Goal: Task Accomplishment & Management: Manage account settings

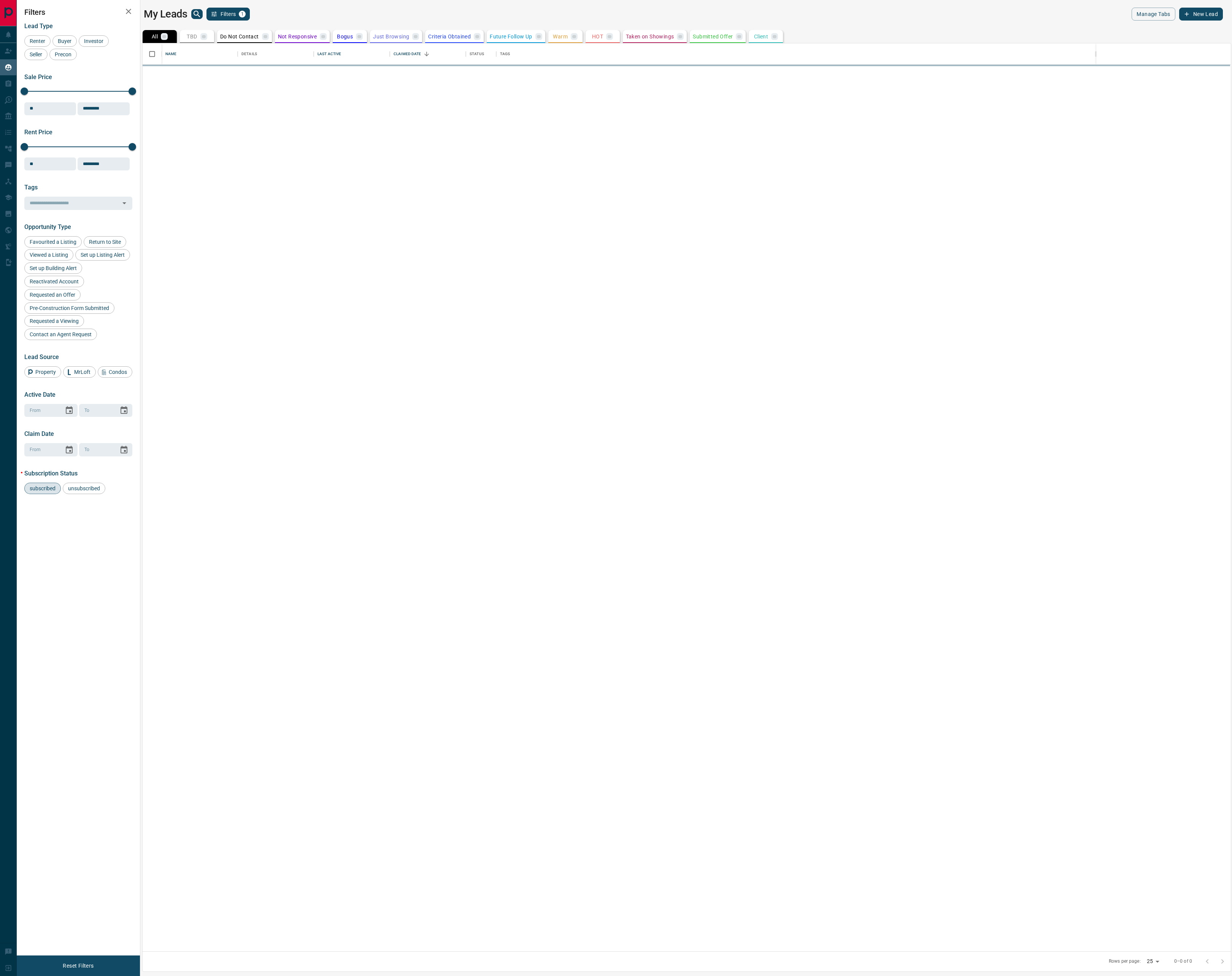
scroll to position [902, 1088]
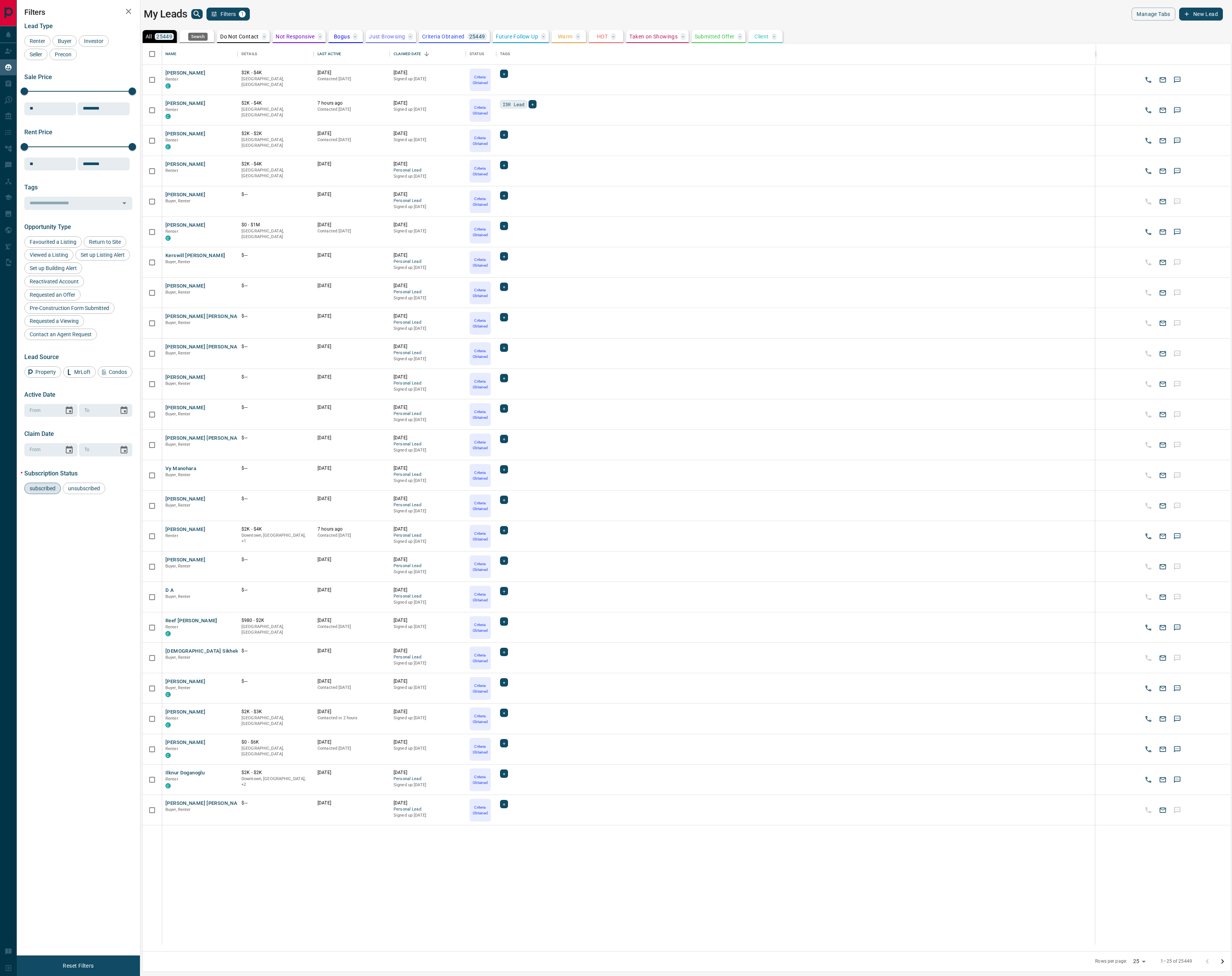
click at [201, 14] on icon "search button" at bounding box center [197, 14] width 9 height 9
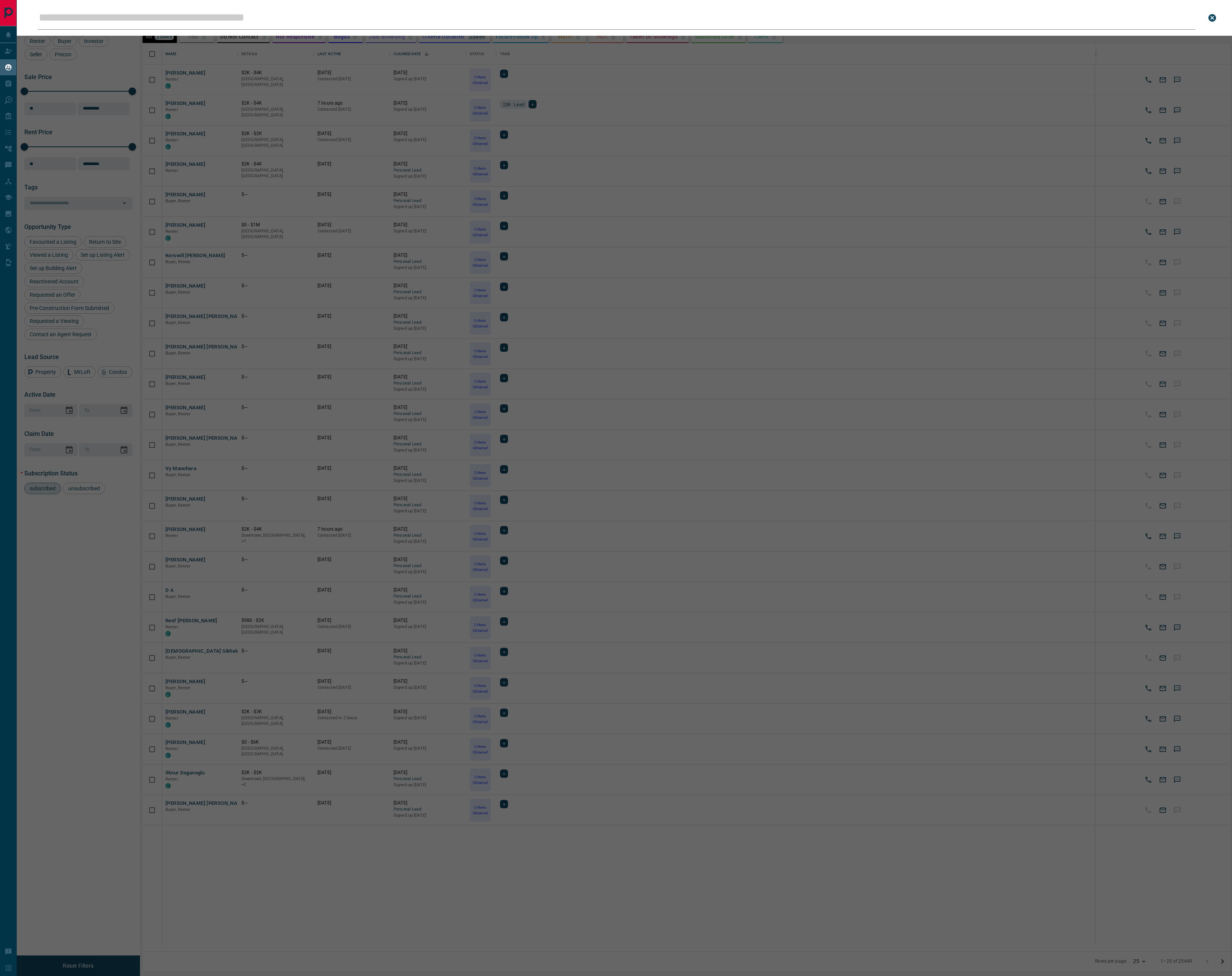
type input "********"
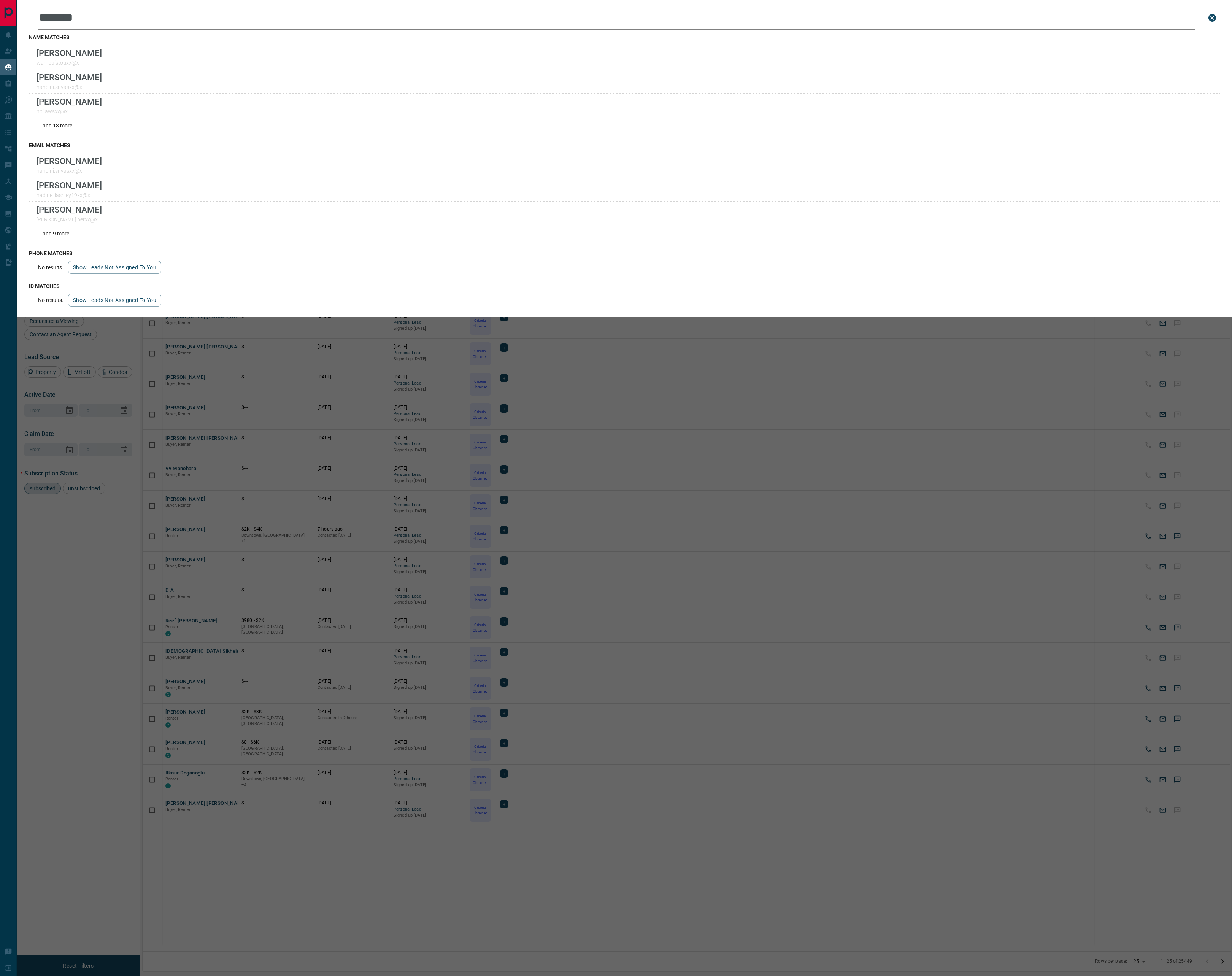
drag, startPoint x: 1209, startPoint y: 17, endPoint x: 1192, endPoint y: 13, distance: 17.5
click at [1209, 18] on icon "close search bar" at bounding box center [1212, 18] width 9 height 9
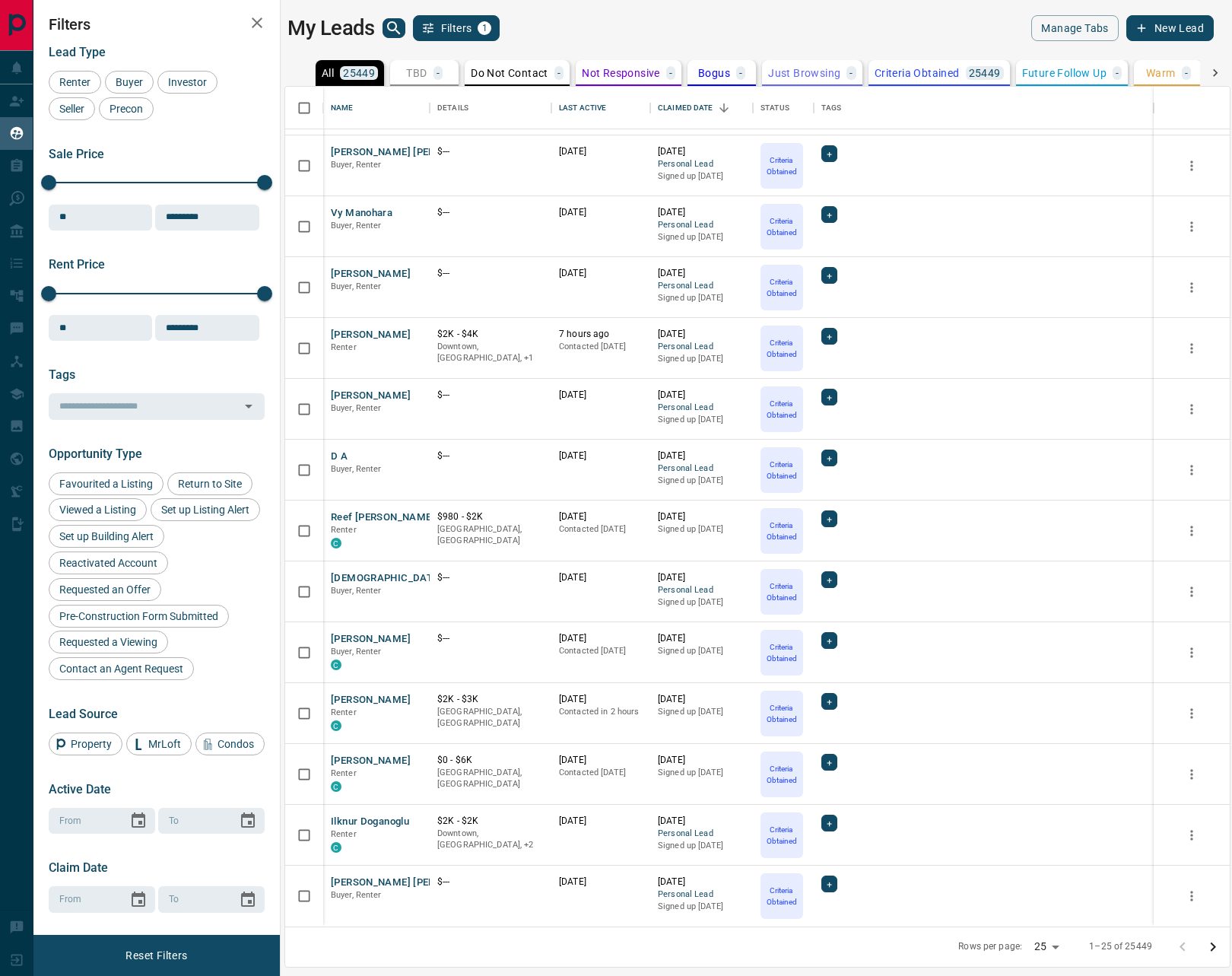
scroll to position [100, 0]
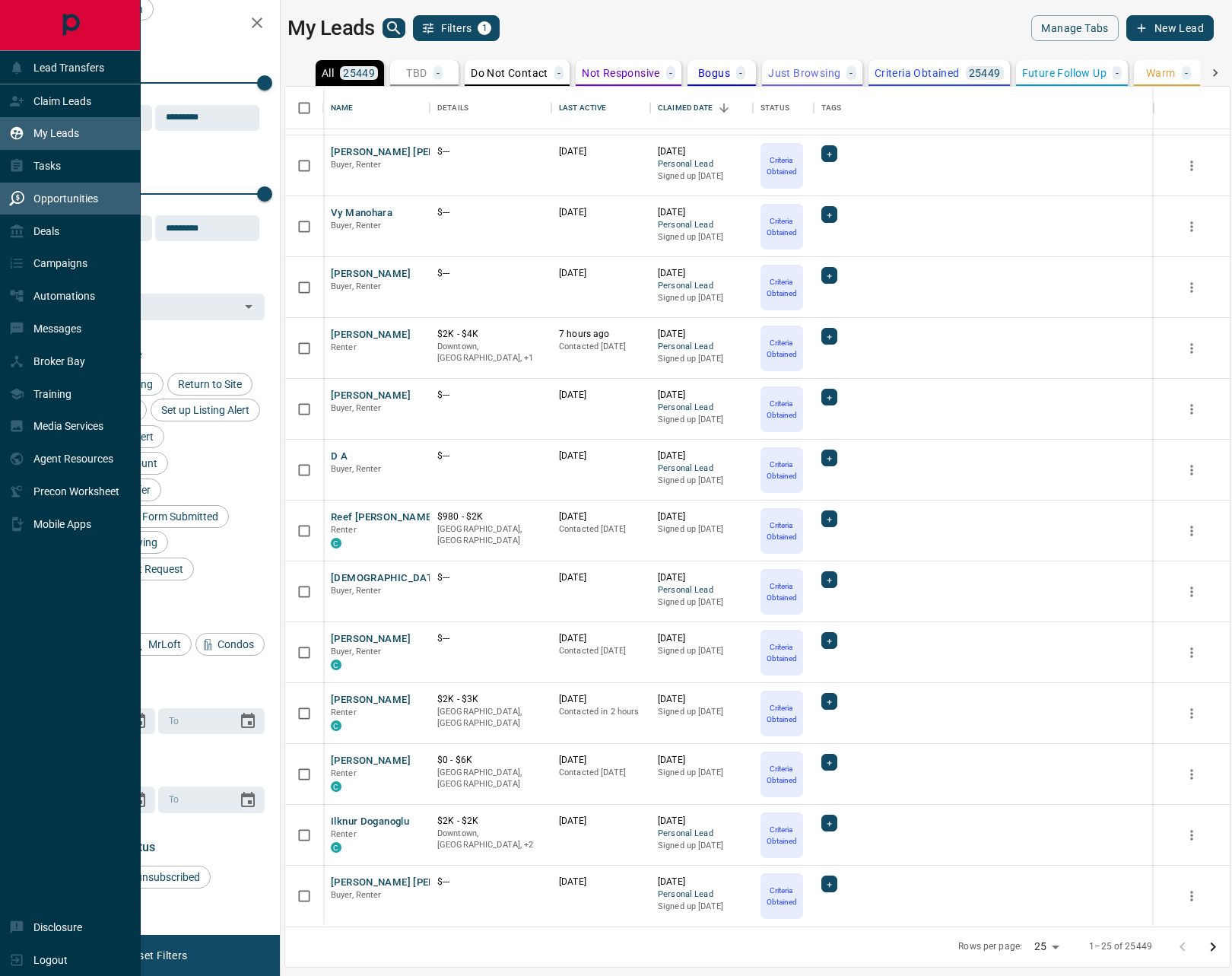
click at [67, 203] on p "Opportunities" at bounding box center [66, 198] width 65 height 12
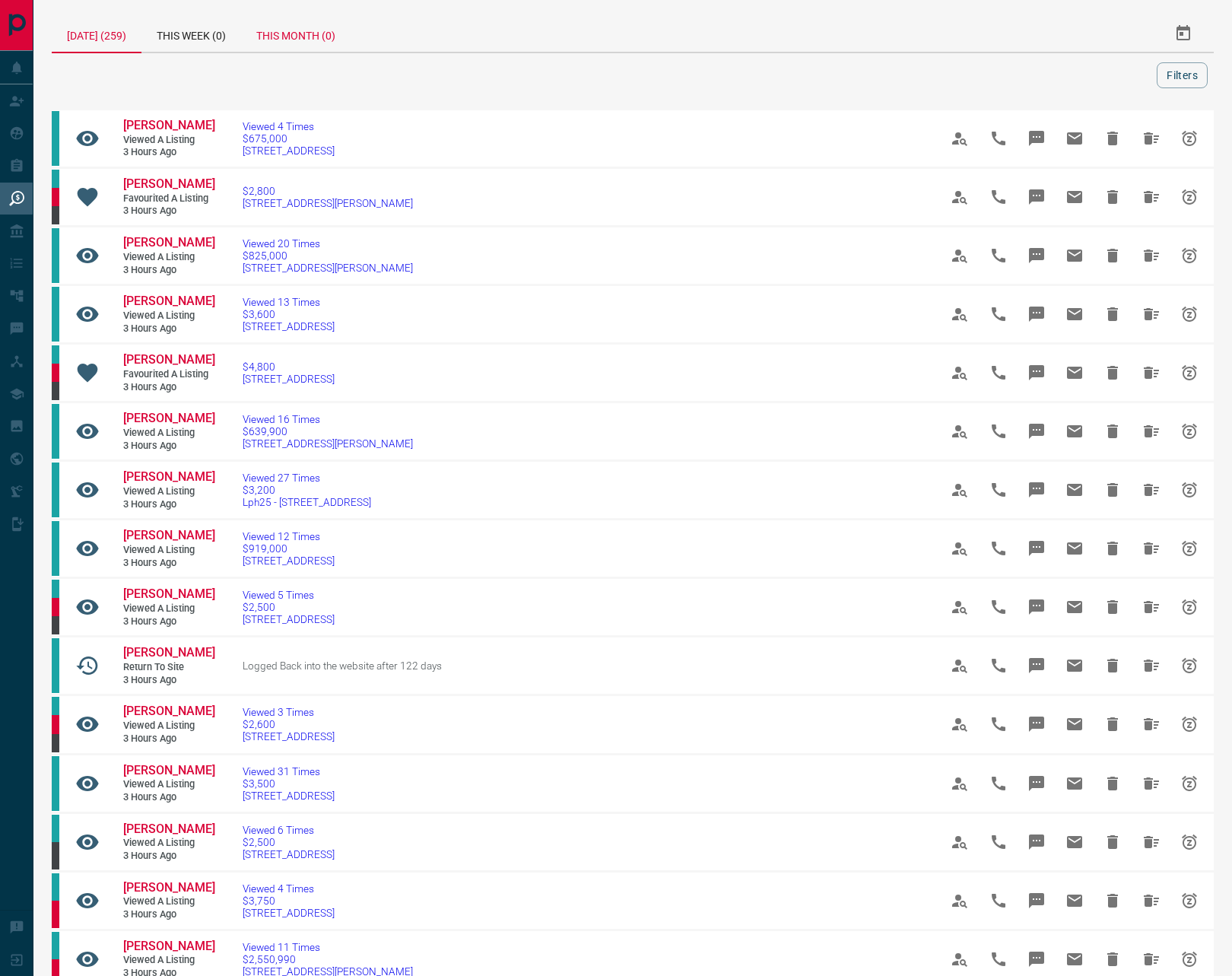
click at [329, 39] on div "This Month (0)" at bounding box center [296, 33] width 109 height 36
click at [1182, 77] on button "Filters" at bounding box center [1181, 75] width 51 height 26
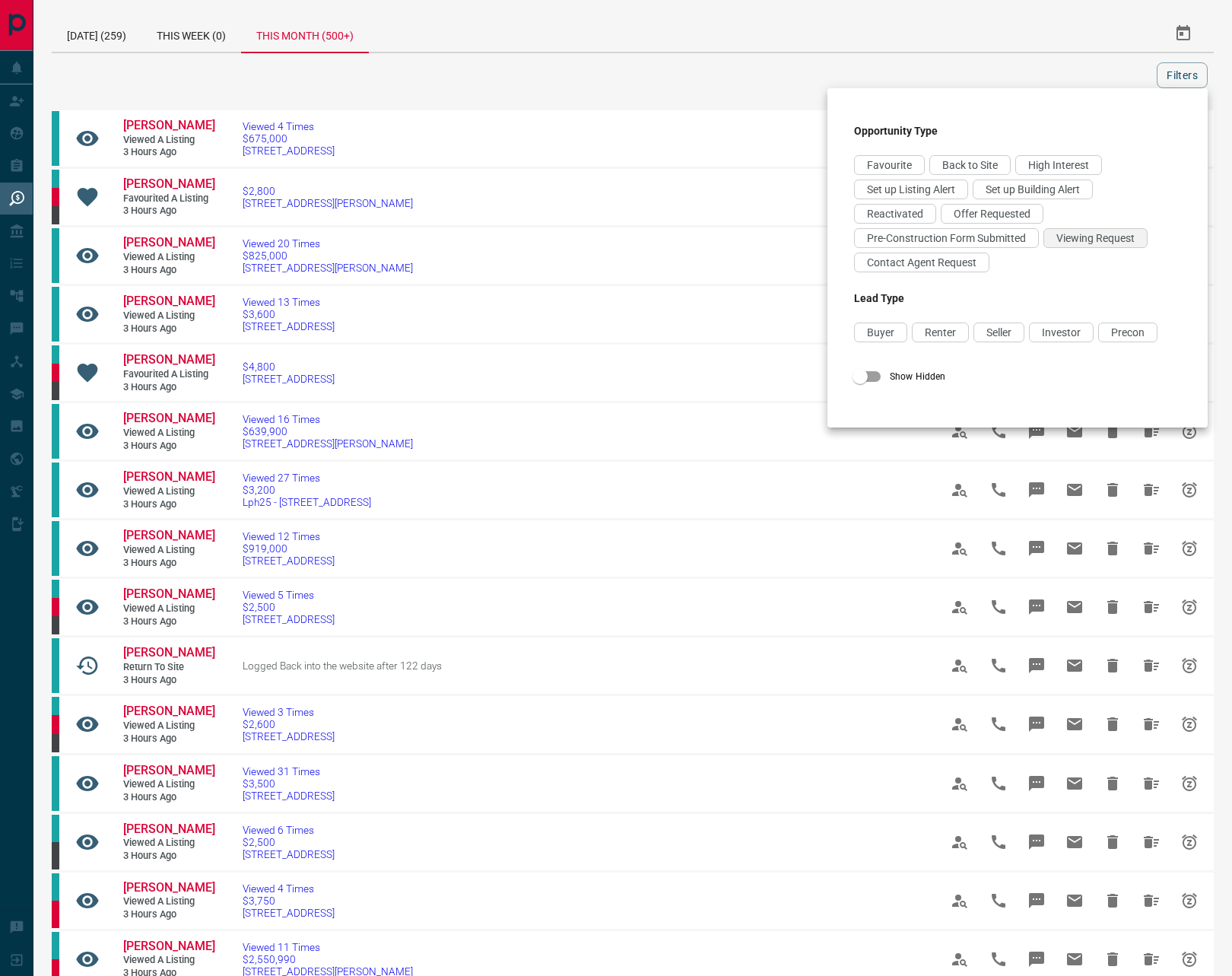
click at [1111, 235] on span "Viewing Request" at bounding box center [1095, 237] width 78 height 12
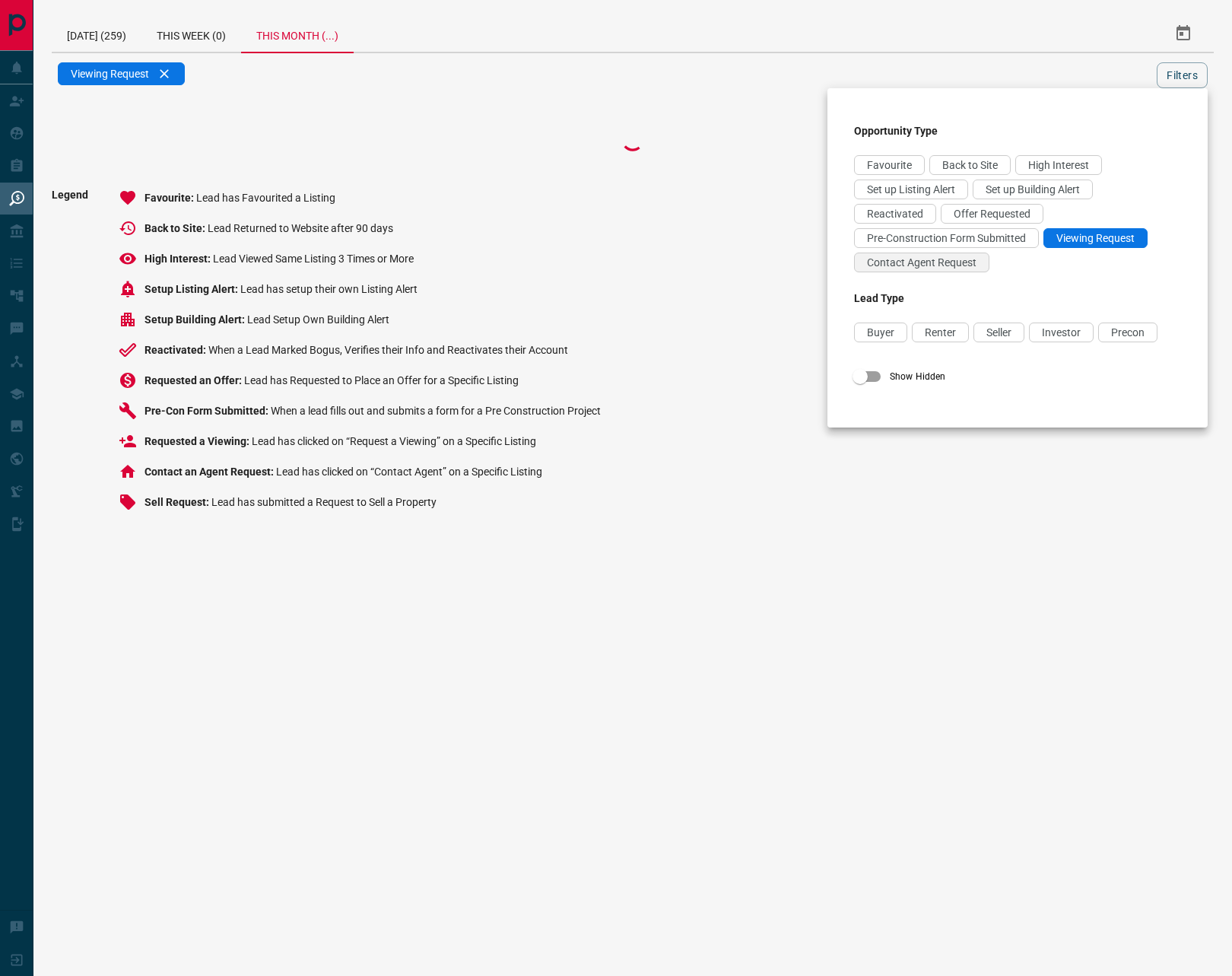
click at [957, 267] on span "Contact Agent Request" at bounding box center [921, 262] width 109 height 12
click at [989, 220] on div "Offer Requested" at bounding box center [991, 213] width 102 height 20
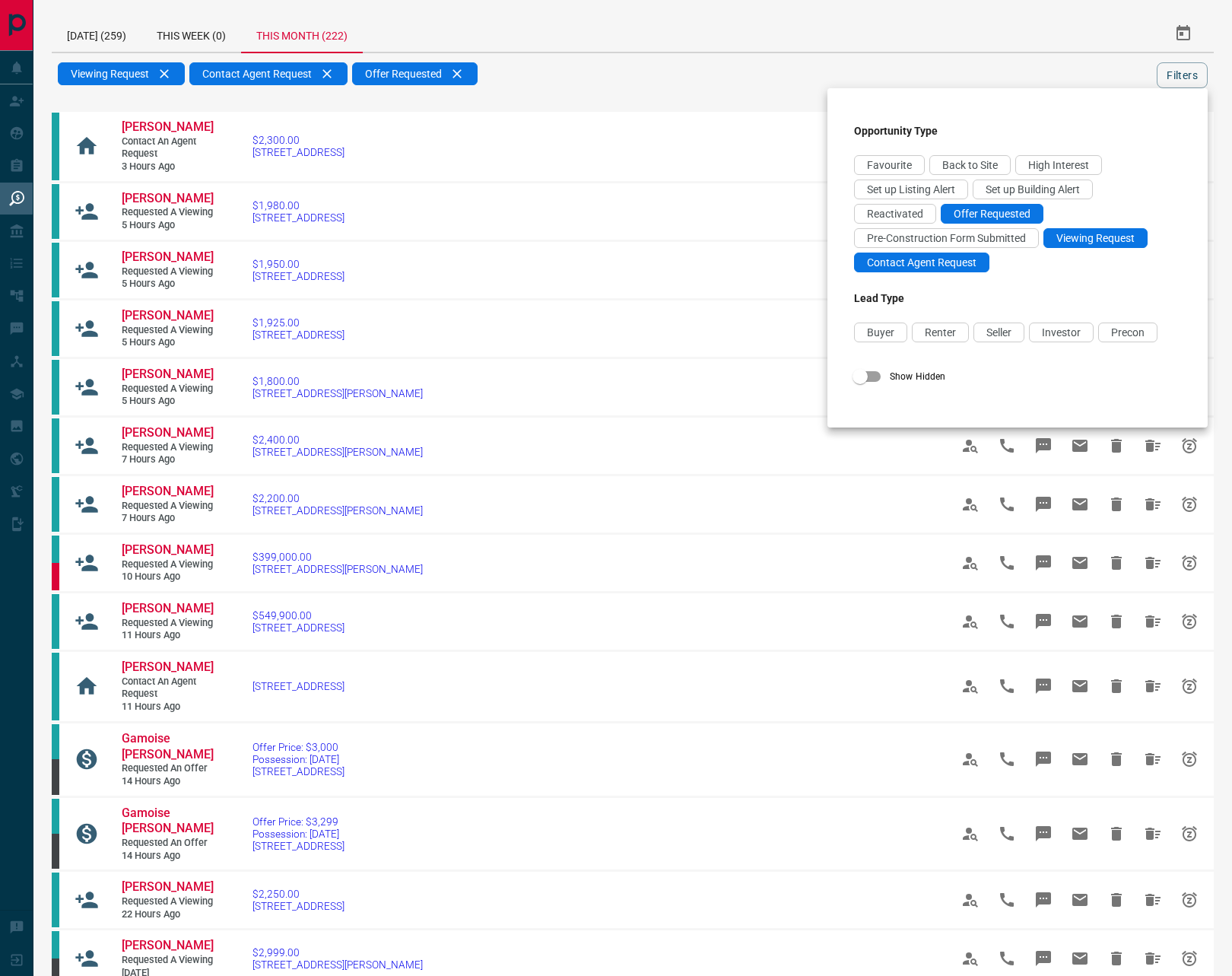
click at [673, 130] on div at bounding box center [616, 488] width 1232 height 976
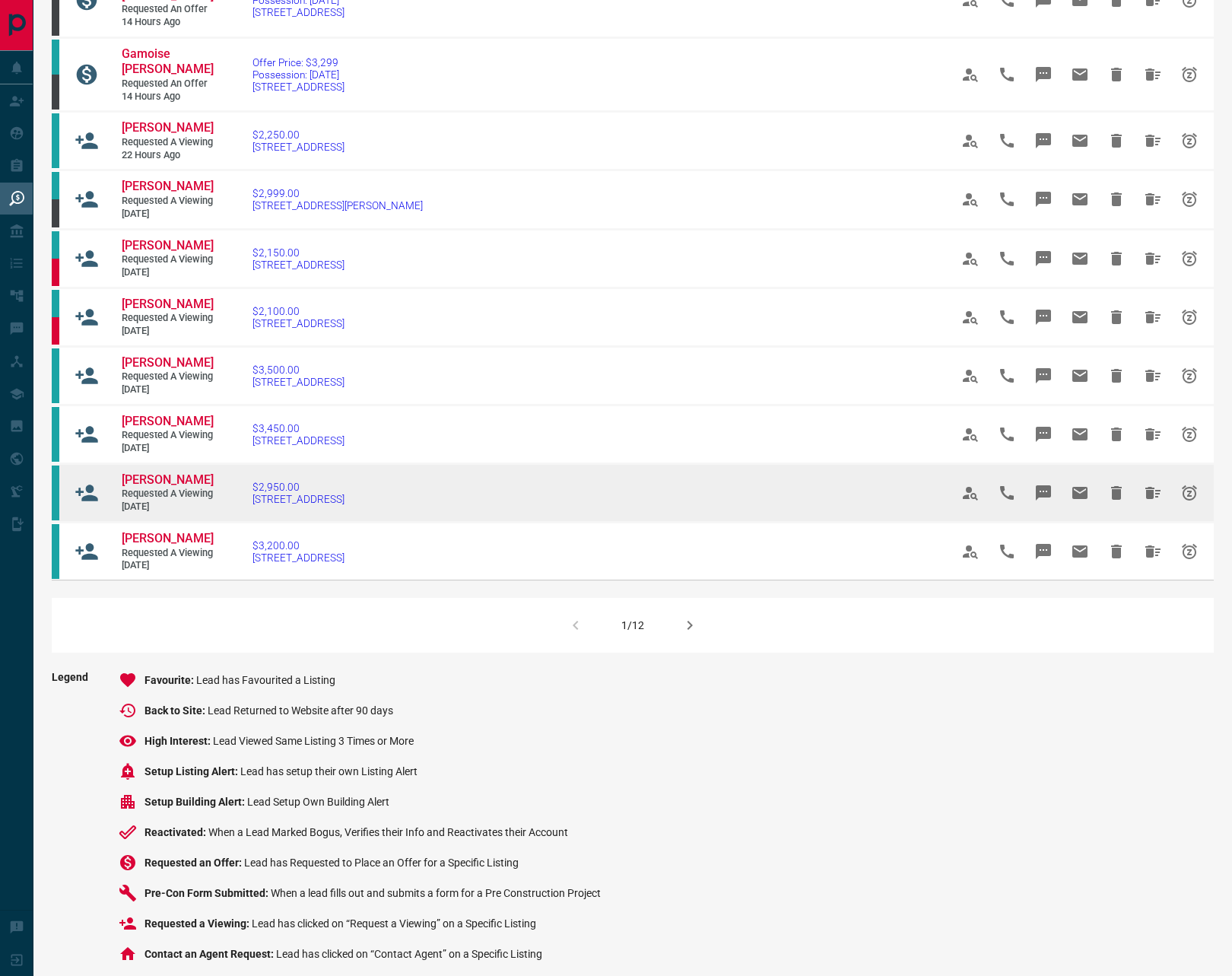
scroll to position [968, 0]
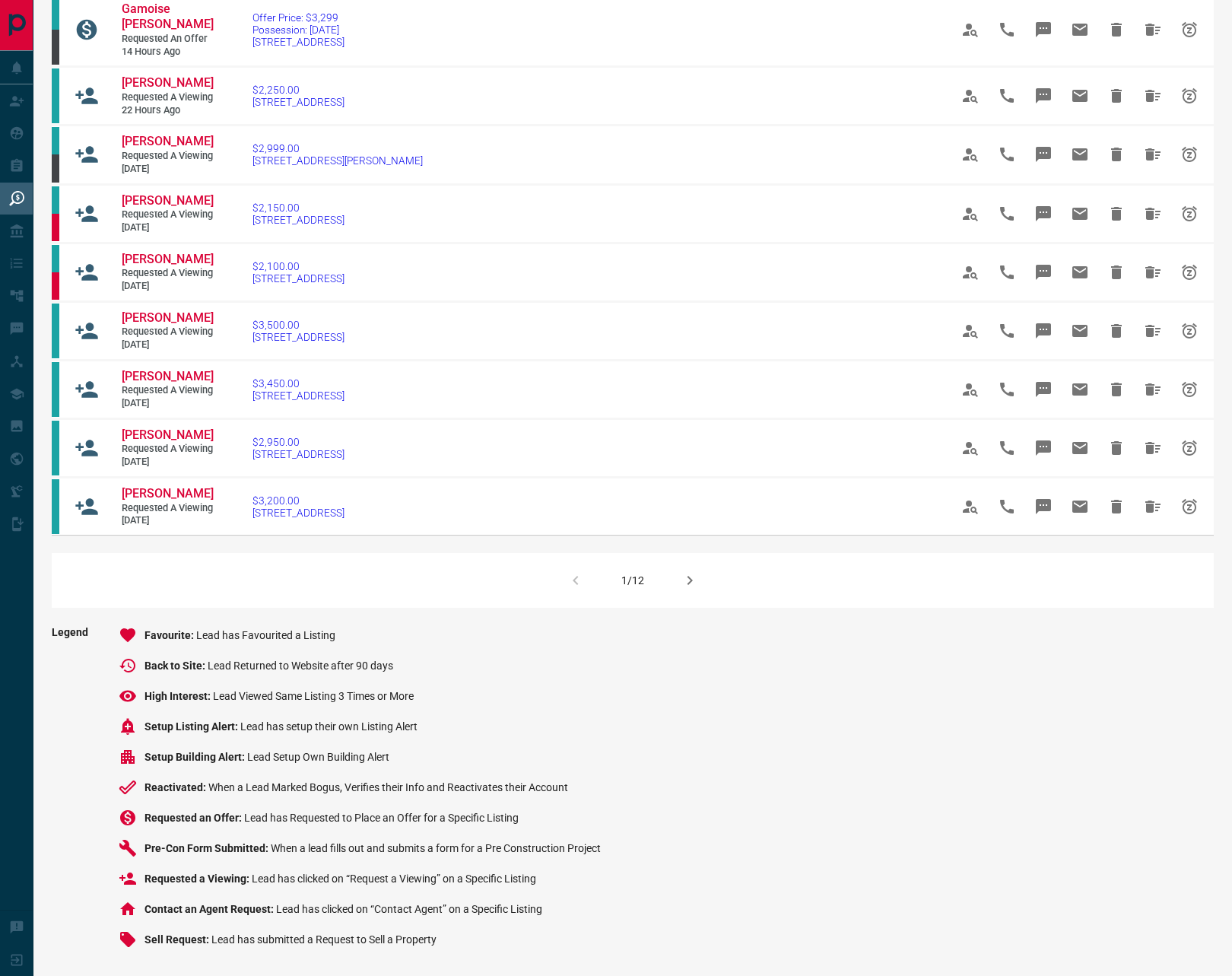
click at [688, 589] on icon "button" at bounding box center [690, 580] width 18 height 18
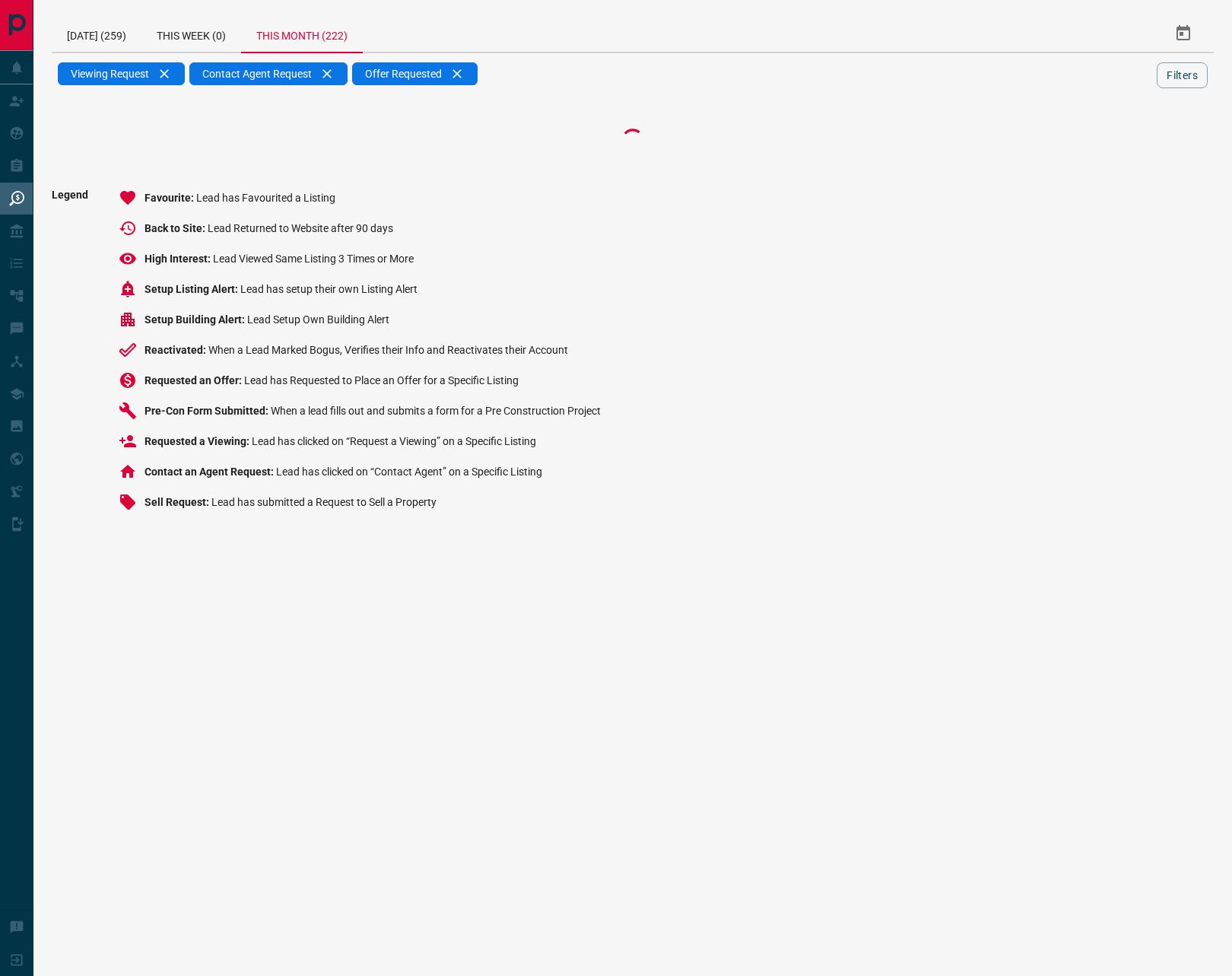
scroll to position [0, 0]
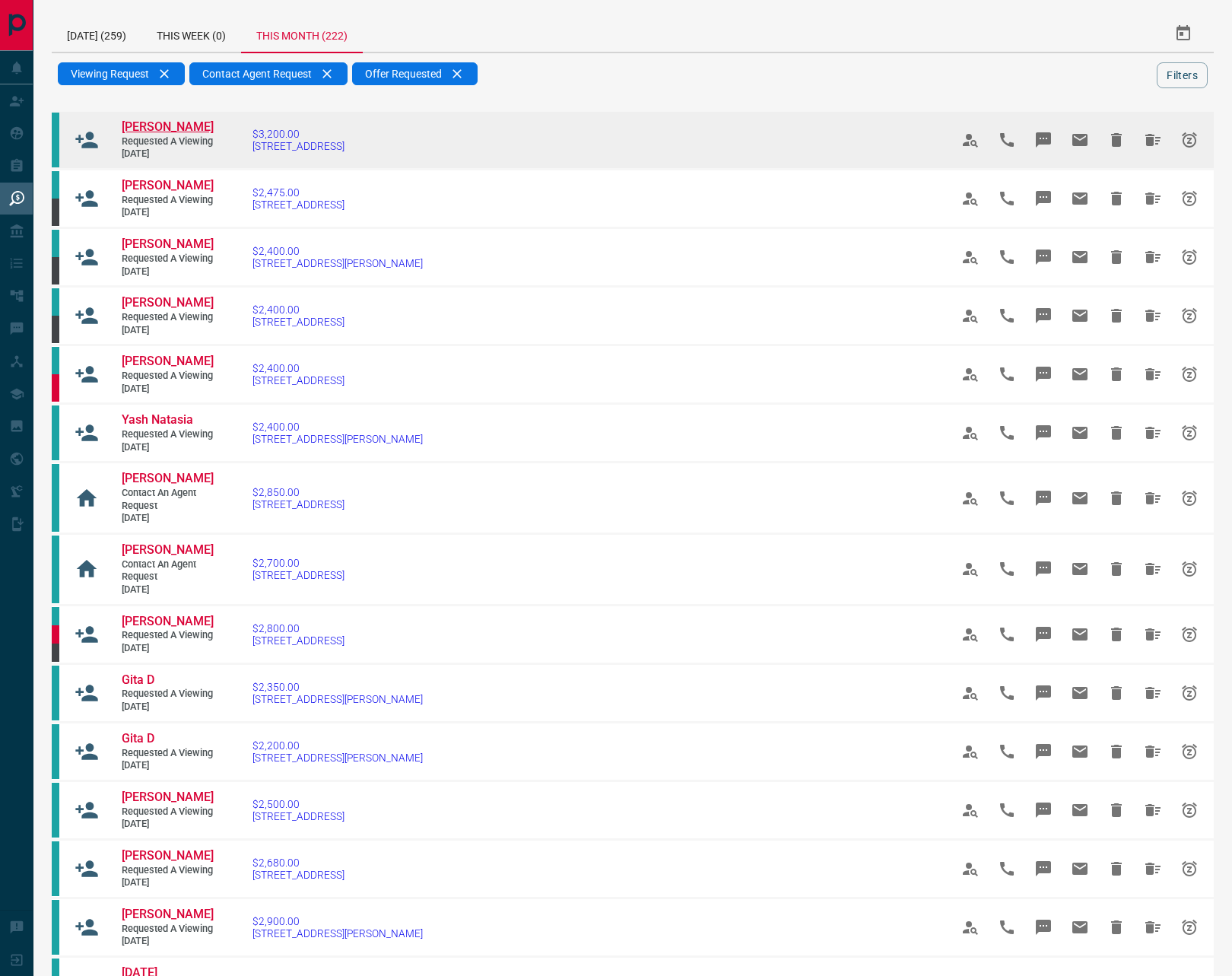
click at [157, 120] on span "[PERSON_NAME]" at bounding box center [167, 126] width 92 height 14
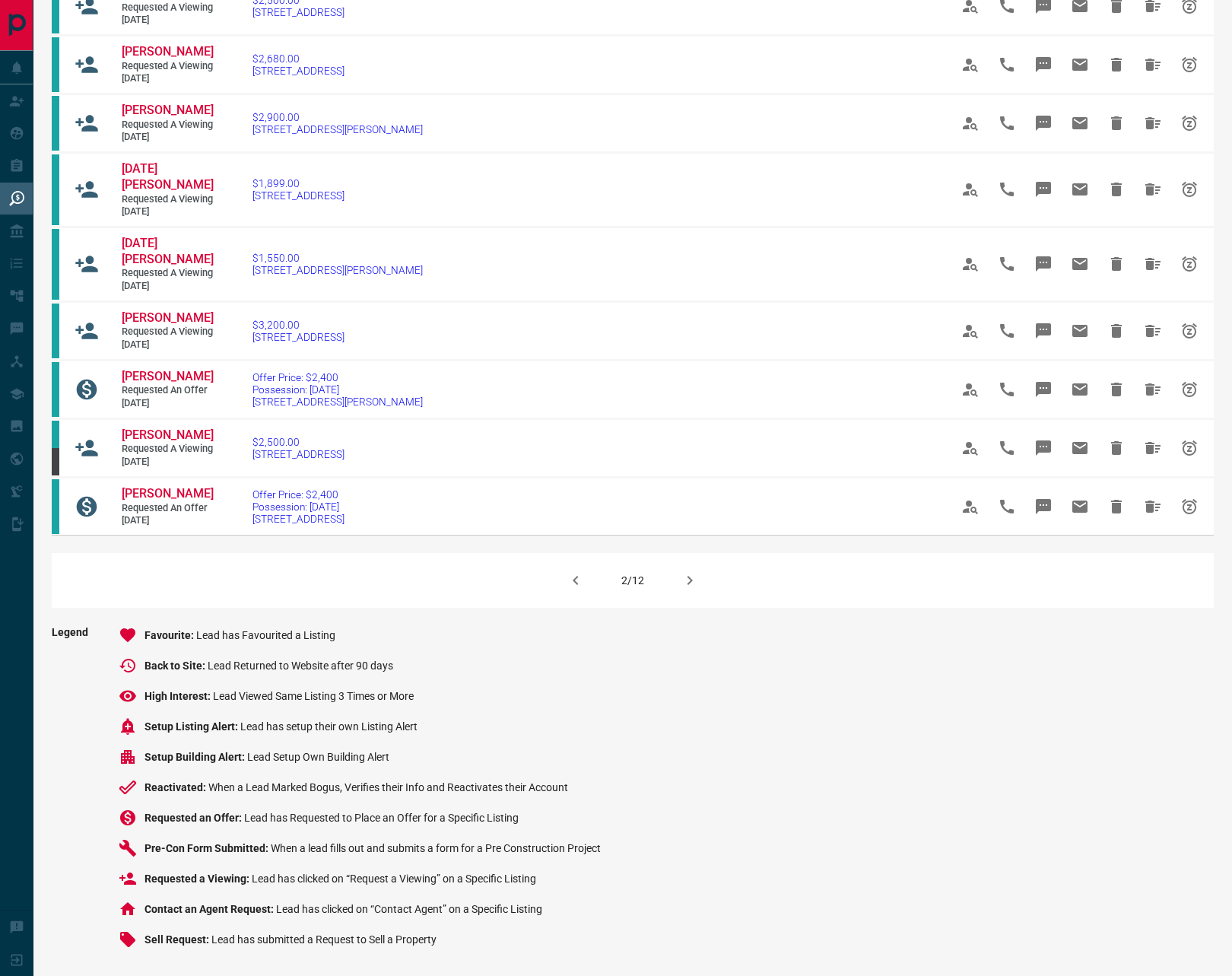
scroll to position [1026, 0]
click at [692, 581] on icon "button" at bounding box center [690, 580] width 18 height 18
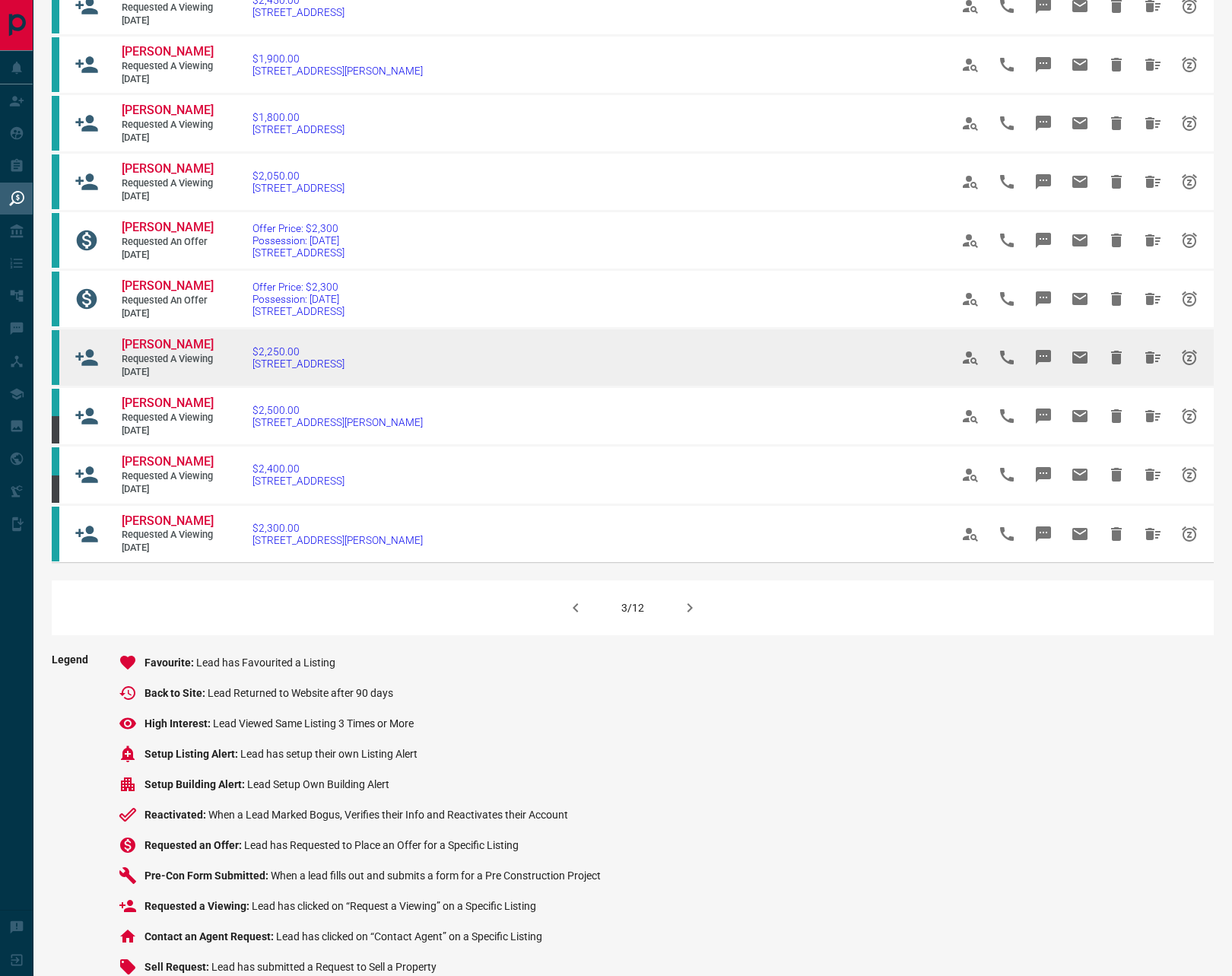
scroll to position [699, 0]
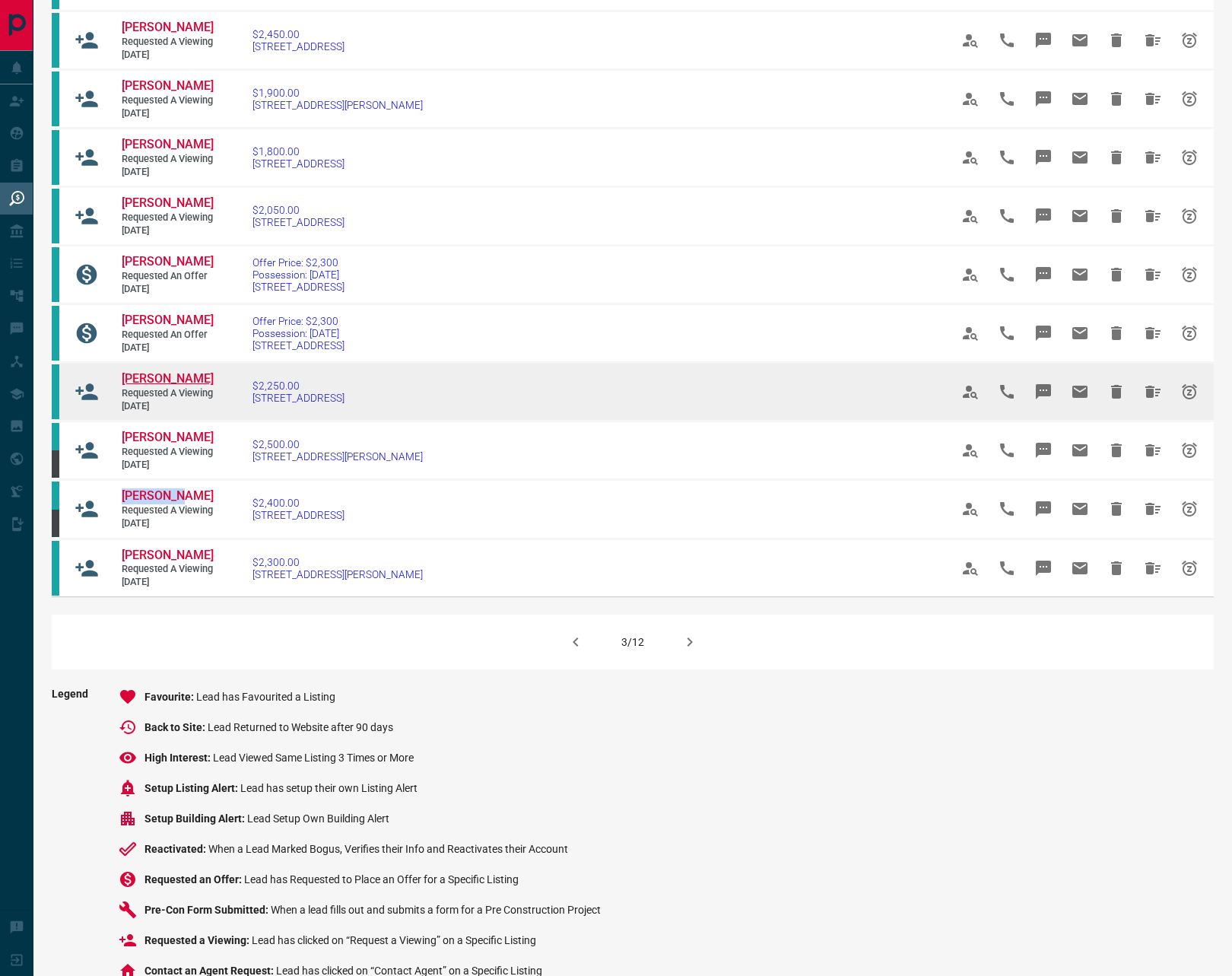
click at [146, 386] on span "[PERSON_NAME]" at bounding box center [167, 378] width 92 height 14
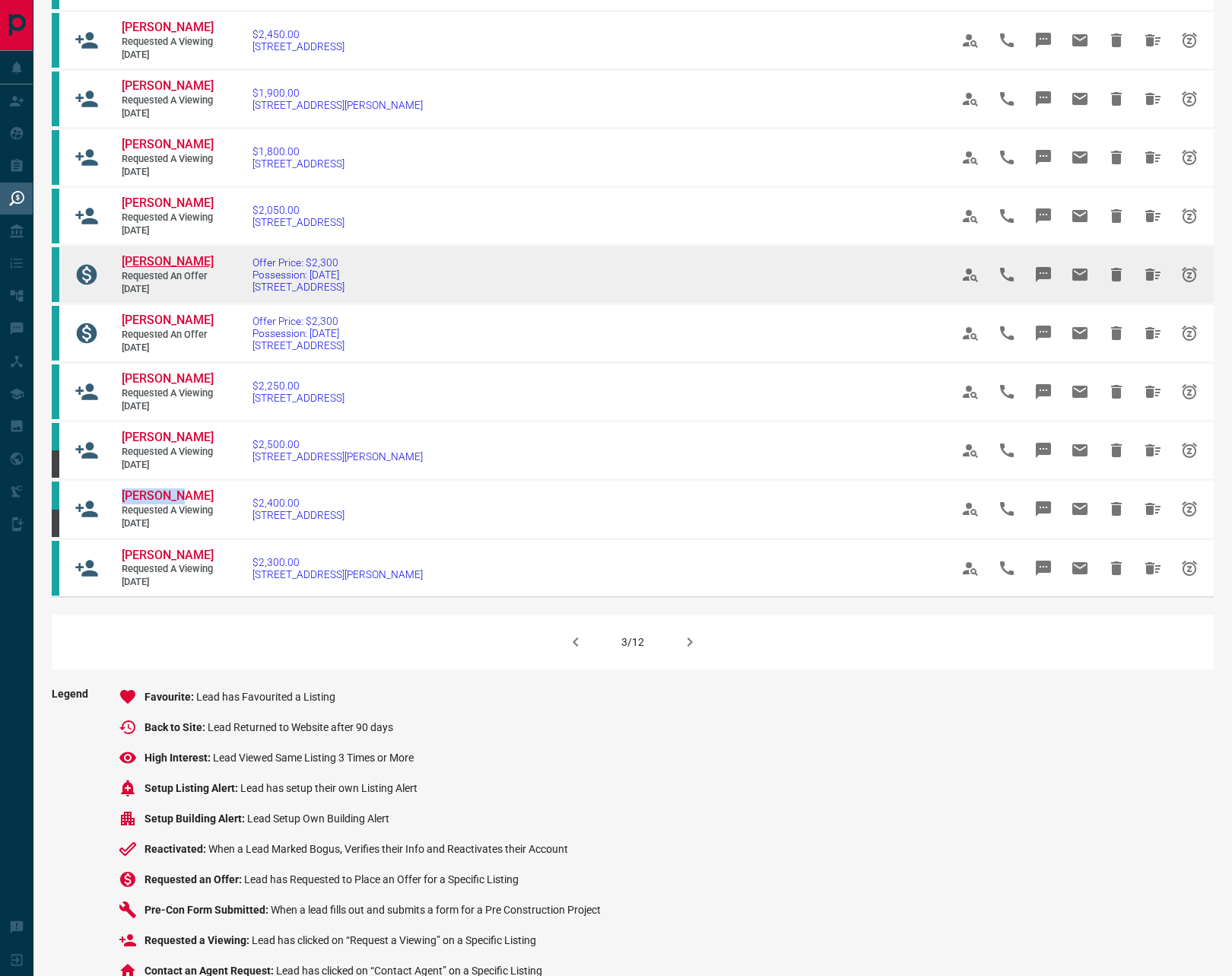
click at [146, 269] on span "[PERSON_NAME]" at bounding box center [167, 261] width 92 height 14
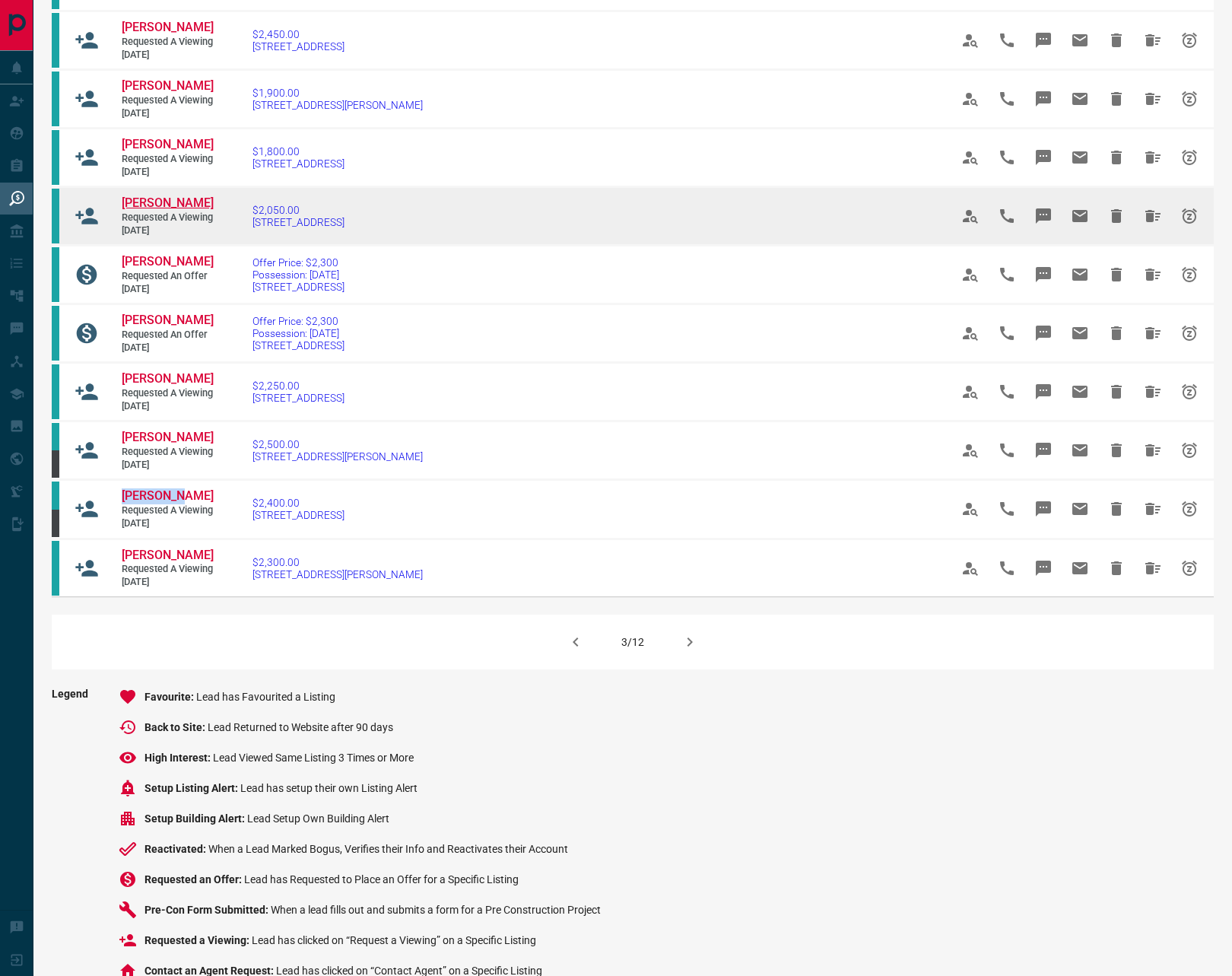
click at [154, 210] on span "[PERSON_NAME]" at bounding box center [167, 202] width 92 height 14
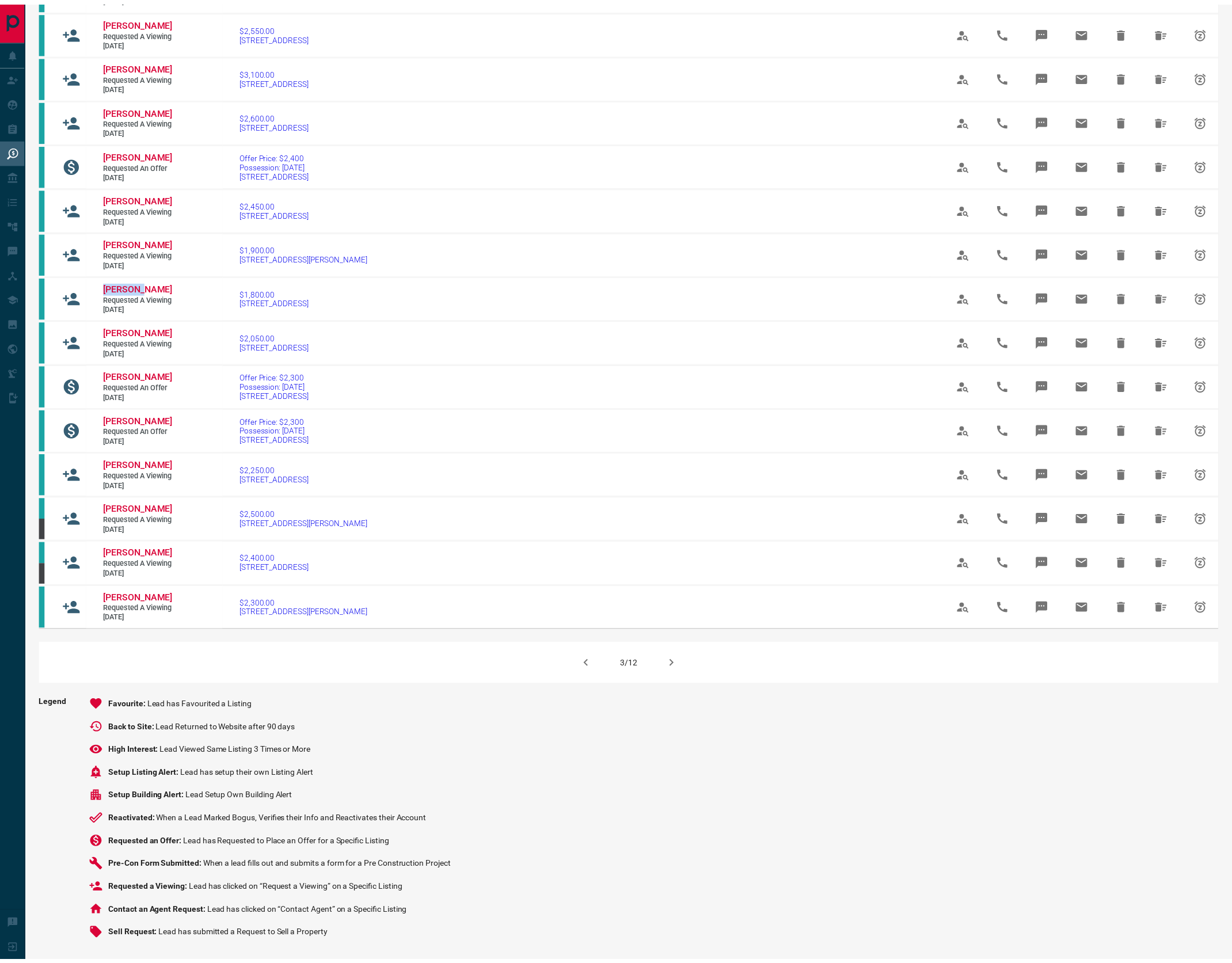
scroll to position [0, 0]
